Goal: Find specific page/section

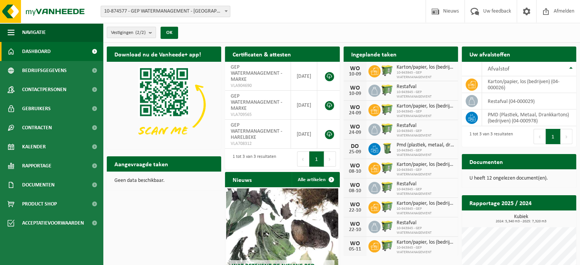
click at [184, 11] on span "10-874577 - GEP WATERMANAGEMENT - [GEOGRAPHIC_DATA]" at bounding box center [165, 11] width 129 height 11
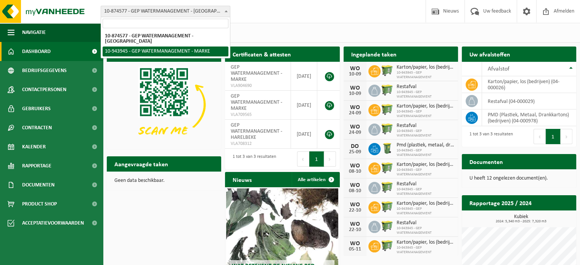
select select "140518"
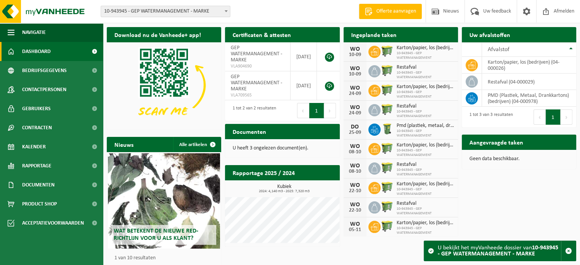
click at [475, 196] on div "Download nu de Vanheede+ app! Verberg Certificaten & attesten Bekijk uw certifi…" at bounding box center [341, 154] width 473 height 263
